Goal: Task Accomplishment & Management: Use online tool/utility

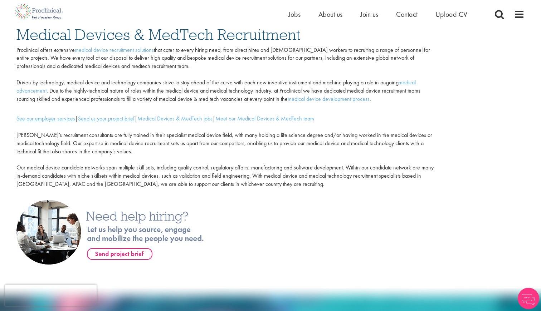
scroll to position [62, 0]
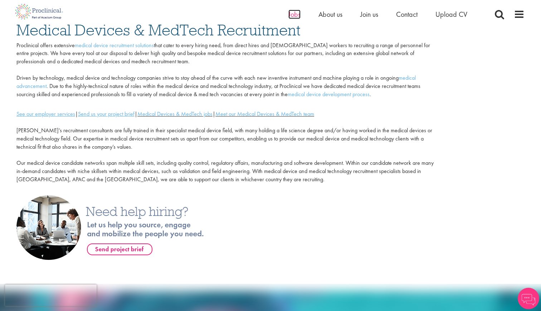
click at [294, 13] on span "Jobs" at bounding box center [294, 14] width 12 height 9
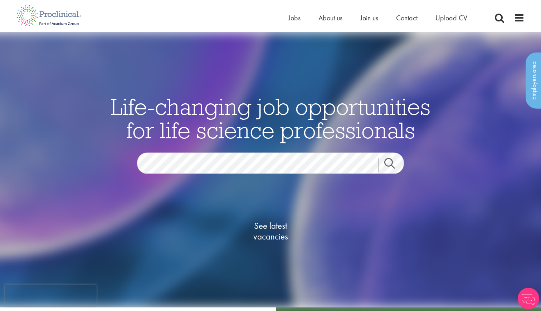
click at [268, 233] on span "See latest vacancies" at bounding box center [271, 230] width 72 height 21
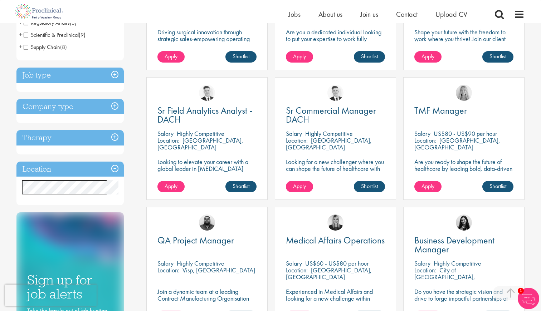
scroll to position [216, 0]
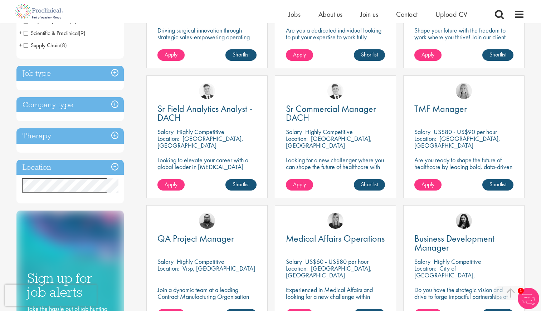
click at [83, 167] on h3 "Location" at bounding box center [69, 167] width 107 height 15
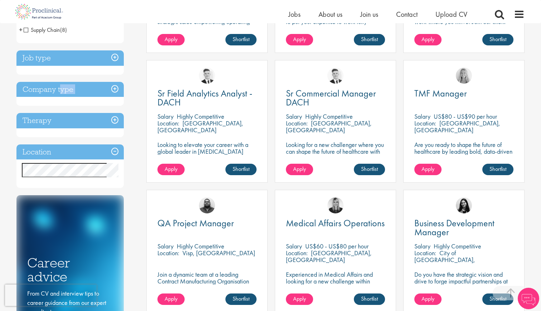
scroll to position [238, 0]
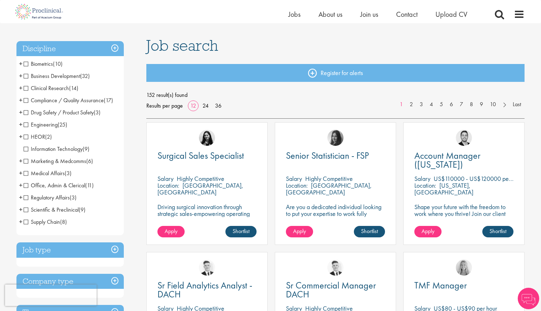
scroll to position [39, 0]
click at [61, 77] on span "Business Development" at bounding box center [52, 77] width 57 height 8
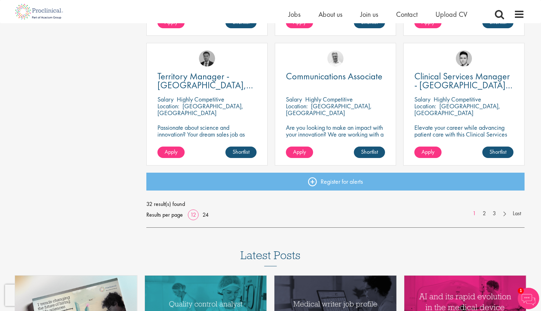
scroll to position [508, 0]
click at [484, 211] on link "2" at bounding box center [484, 213] width 10 height 8
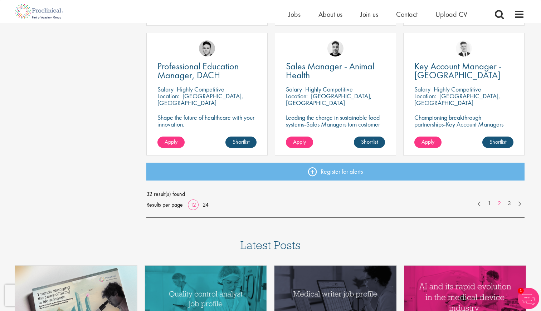
scroll to position [522, 0]
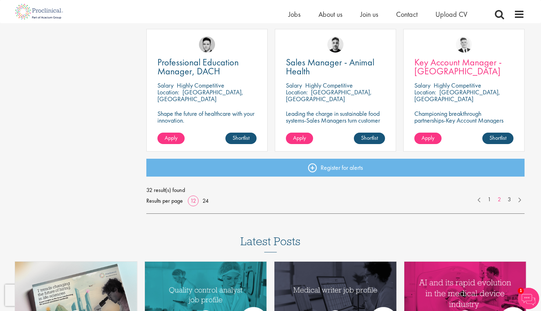
click at [454, 67] on span "Key Account Manager - Netherlands" at bounding box center [457, 66] width 87 height 21
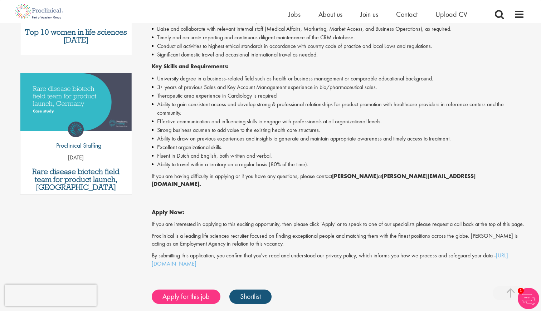
scroll to position [327, 0]
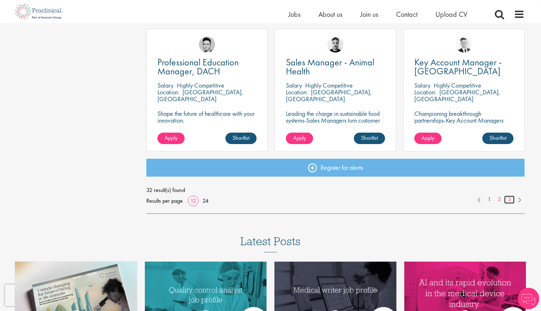
click at [509, 201] on link "3" at bounding box center [509, 200] width 10 height 8
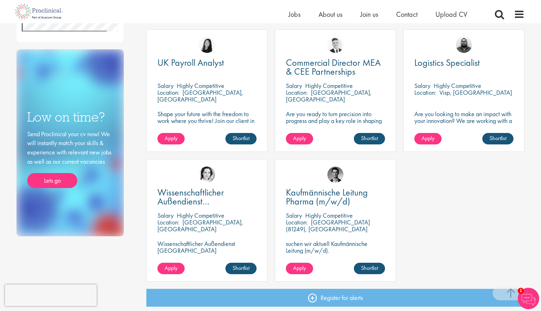
scroll to position [264, 0]
